Goal: Task Accomplishment & Management: Manage account settings

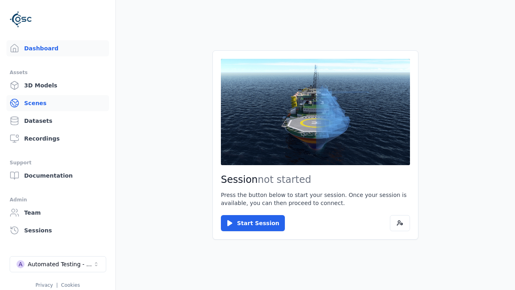
click at [58, 103] on link "Scenes" at bounding box center [57, 103] width 103 height 16
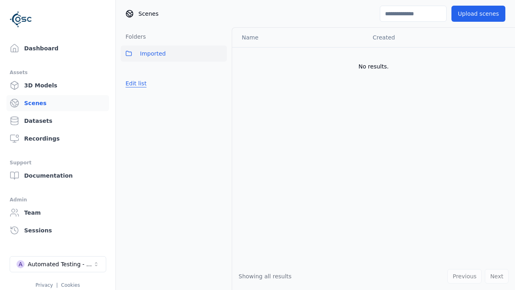
click at [134, 83] on button "Edit list" at bounding box center [136, 83] width 31 height 14
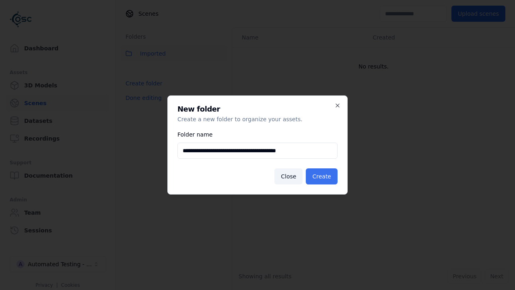
type input "**********"
click at [323, 176] on button "Create" at bounding box center [322, 176] width 32 height 16
click at [141, 105] on button "Done editing" at bounding box center [144, 98] width 46 height 14
click at [134, 101] on button "Done editing" at bounding box center [144, 98] width 46 height 14
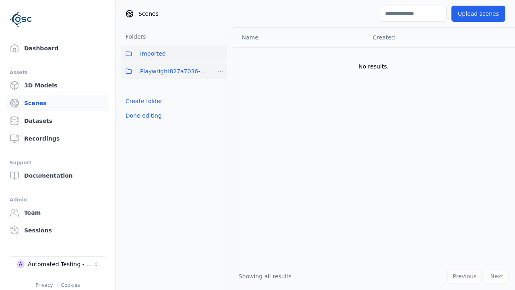
click at [220, 71] on html "Support Dashboard Assets 3D Models Scenes Datasets Recordings Support Documenta…" at bounding box center [257, 145] width 515 height 290
click at [220, 101] on div "Rename" at bounding box center [224, 100] width 54 height 13
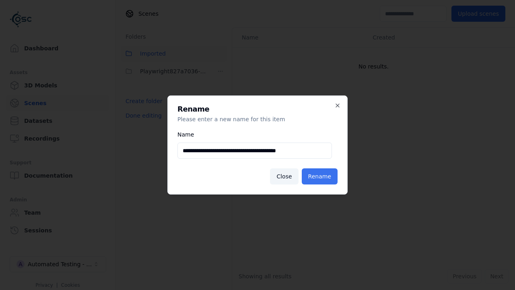
click at [255, 150] on input "**********" at bounding box center [254, 150] width 154 height 16
type input "**********"
click at [321, 176] on button "Rename" at bounding box center [320, 176] width 36 height 16
click at [141, 115] on button "Done editing" at bounding box center [144, 115] width 46 height 14
click at [134, 108] on button "Done editing" at bounding box center [144, 115] width 46 height 14
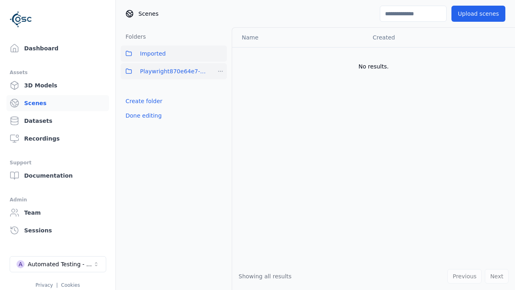
click at [220, 71] on html "Support Dashboard Assets 3D Models Scenes Datasets Recordings Support Documenta…" at bounding box center [257, 145] width 515 height 290
click at [220, 113] on div "Delete" at bounding box center [224, 113] width 54 height 13
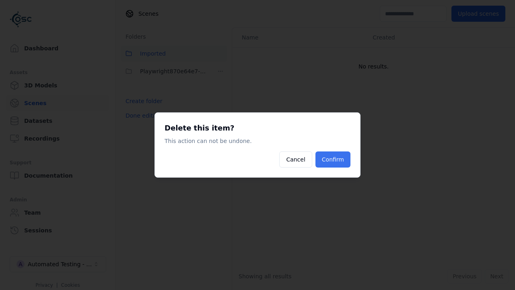
click at [334, 159] on button "Confirm" at bounding box center [332, 159] width 35 height 16
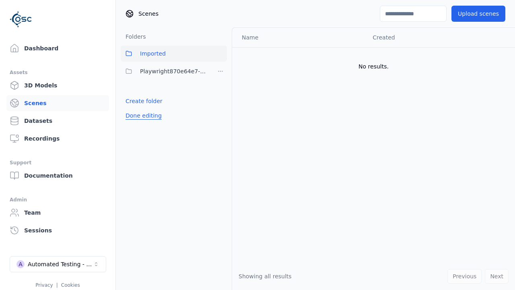
click at [141, 108] on button "Done editing" at bounding box center [144, 115] width 46 height 14
